Goal: Transaction & Acquisition: Purchase product/service

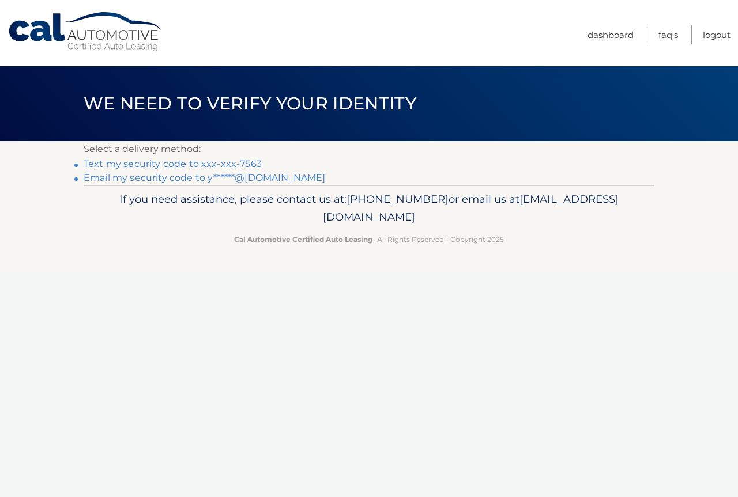
click at [240, 163] on link "Text my security code to xxx-xxx-7563" at bounding box center [173, 164] width 178 height 11
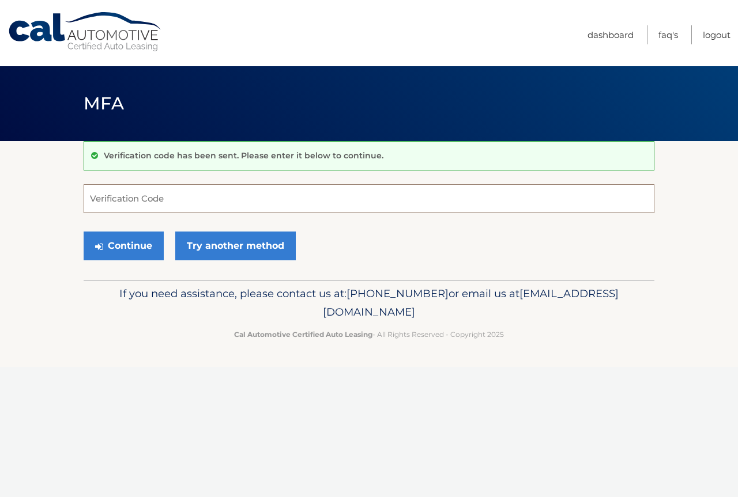
click at [164, 198] on input "Verification Code" at bounding box center [369, 198] width 571 height 29
type input "778168"
click at [137, 232] on button "Continue" at bounding box center [124, 246] width 80 height 29
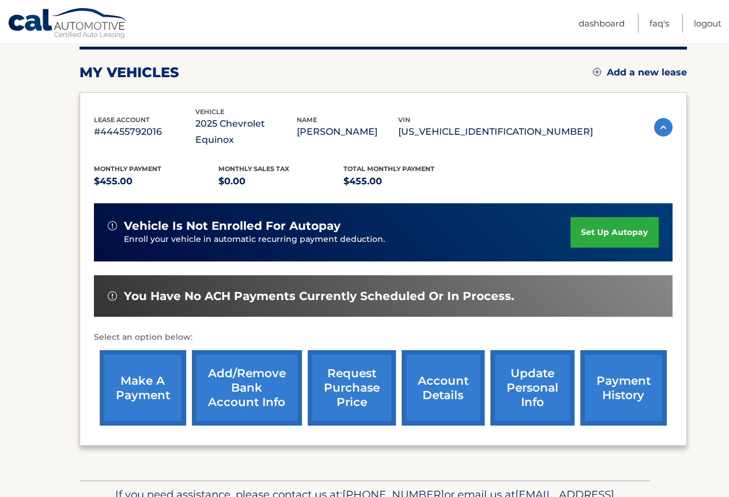
scroll to position [201, 0]
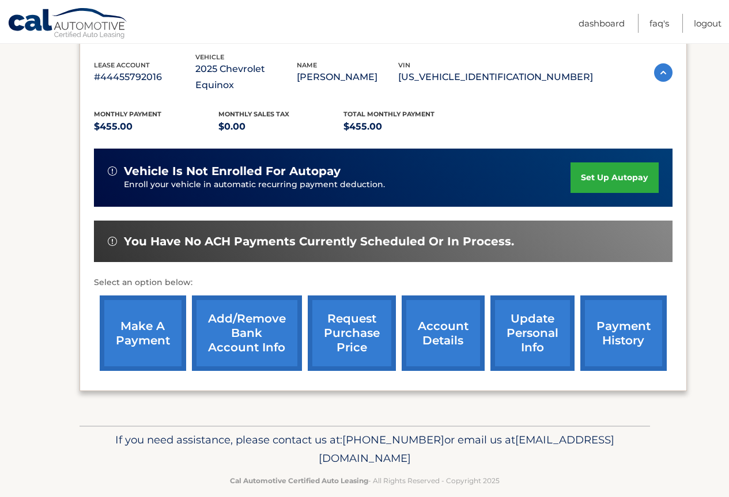
click at [130, 300] on link "make a payment" at bounding box center [143, 334] width 86 height 76
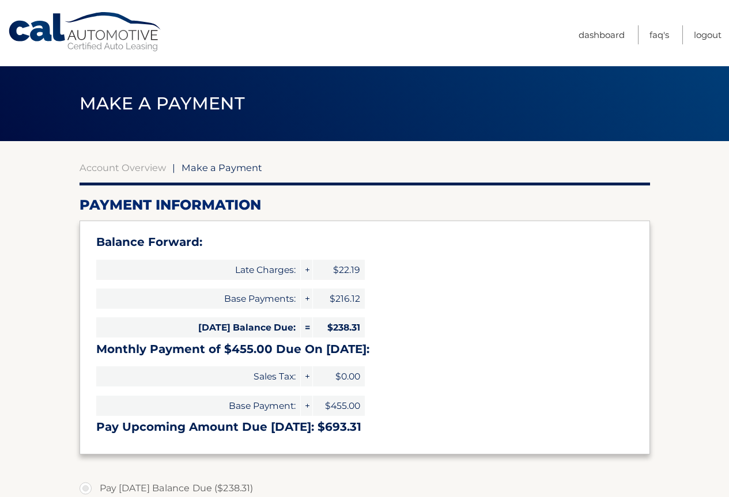
select select "MWQwZTEwZjYtZDk3OS00MzU1LWE3YTQtM2NlNGQ4ZDhlYTU1"
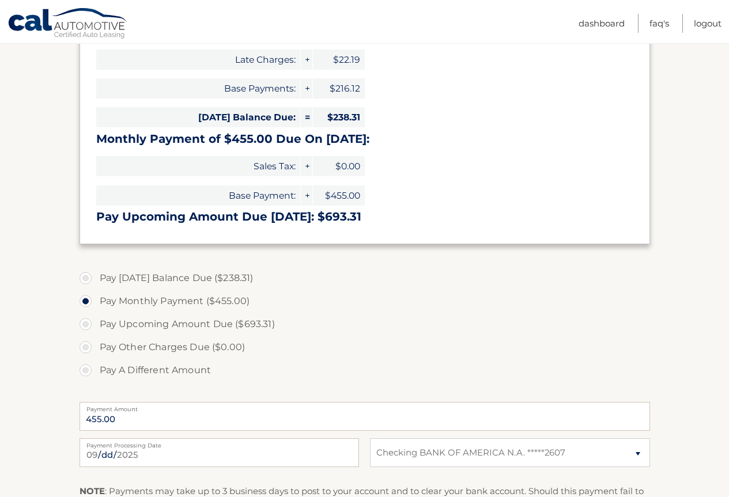
scroll to position [231, 0]
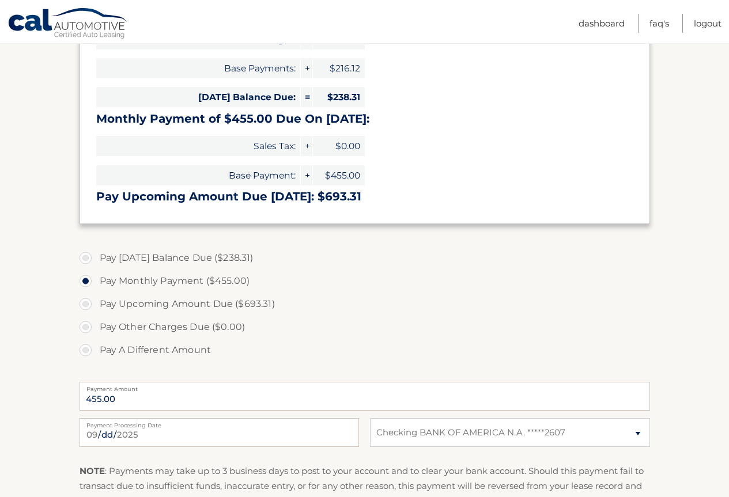
click at [185, 262] on label "Pay Today's Balance Due ($238.31)" at bounding box center [365, 258] width 571 height 23
click at [96, 262] on input "Pay Today's Balance Due ($238.31)" at bounding box center [90, 256] width 12 height 18
radio input "true"
type input "238.31"
click at [16, 305] on section "Account Overview | Make a Payment Payment Information Balance Forward: Late Cha…" at bounding box center [364, 247] width 729 height 673
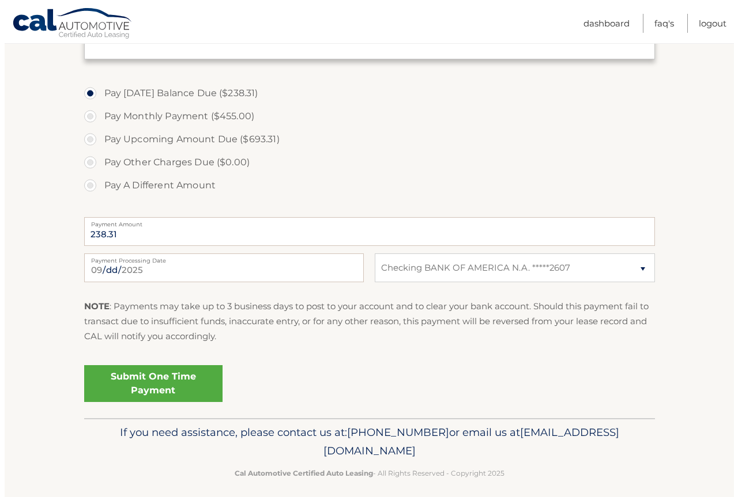
scroll to position [404, 0]
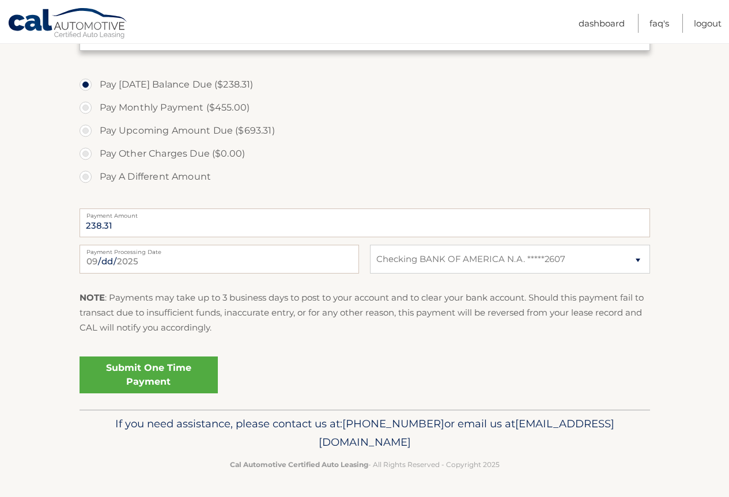
click at [169, 371] on link "Submit One Time Payment" at bounding box center [149, 375] width 138 height 37
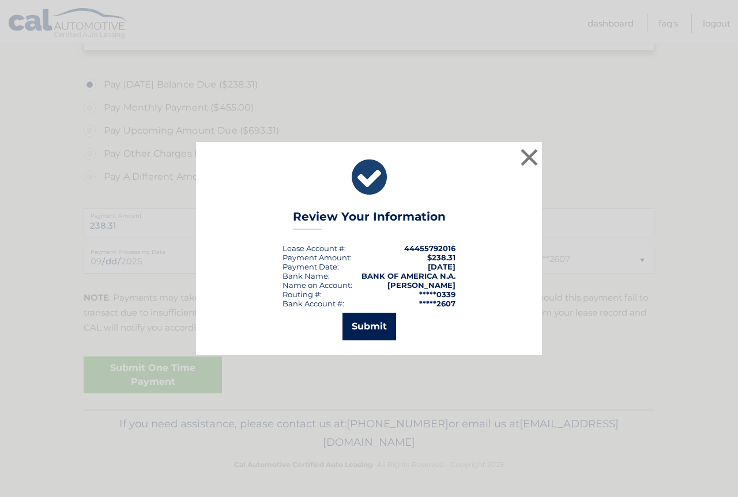
click at [365, 320] on button "Submit" at bounding box center [369, 327] width 54 height 28
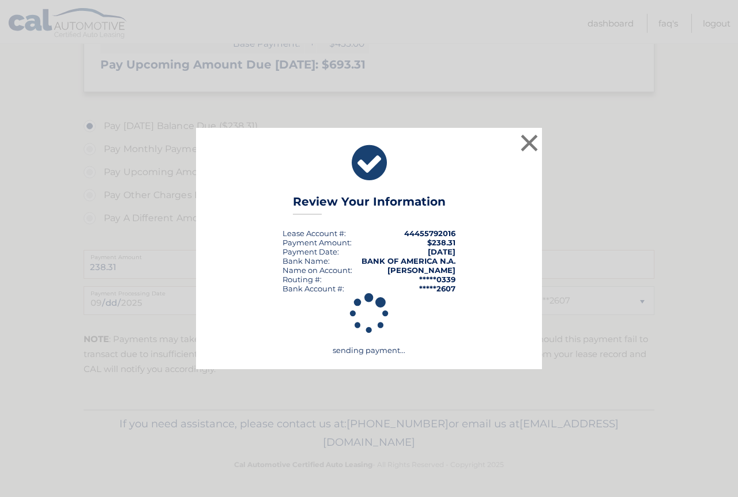
scroll to position [363, 0]
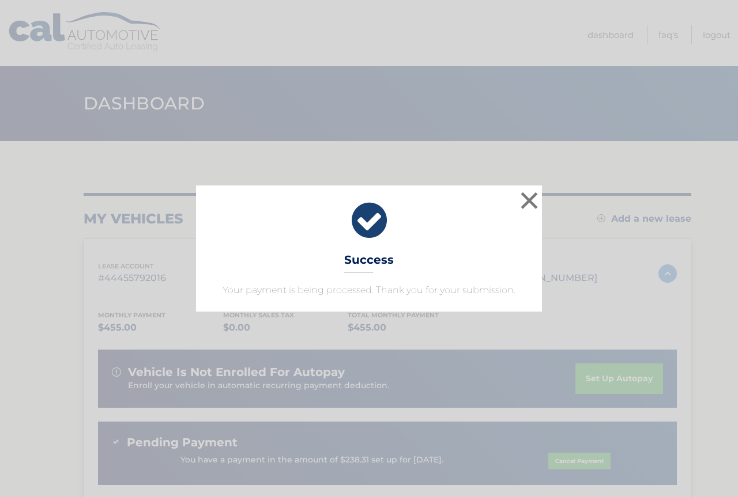
click at [443, 148] on div "× Success Your payment is being processed. Thank you for your submission. Loadi…" at bounding box center [369, 248] width 738 height 497
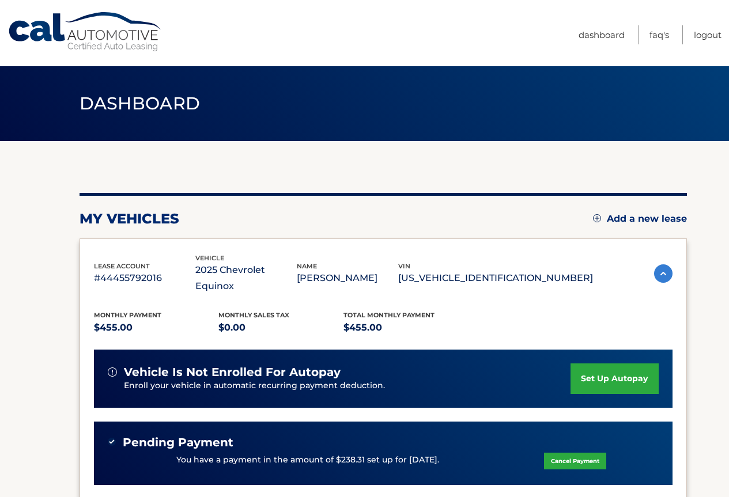
click at [368, 179] on div "my vehicles Add a new lease lease account #44455792016 vehicle 2025 Chevrolet E…" at bounding box center [384, 395] width 608 height 508
